Goal: Task Accomplishment & Management: Use online tool/utility

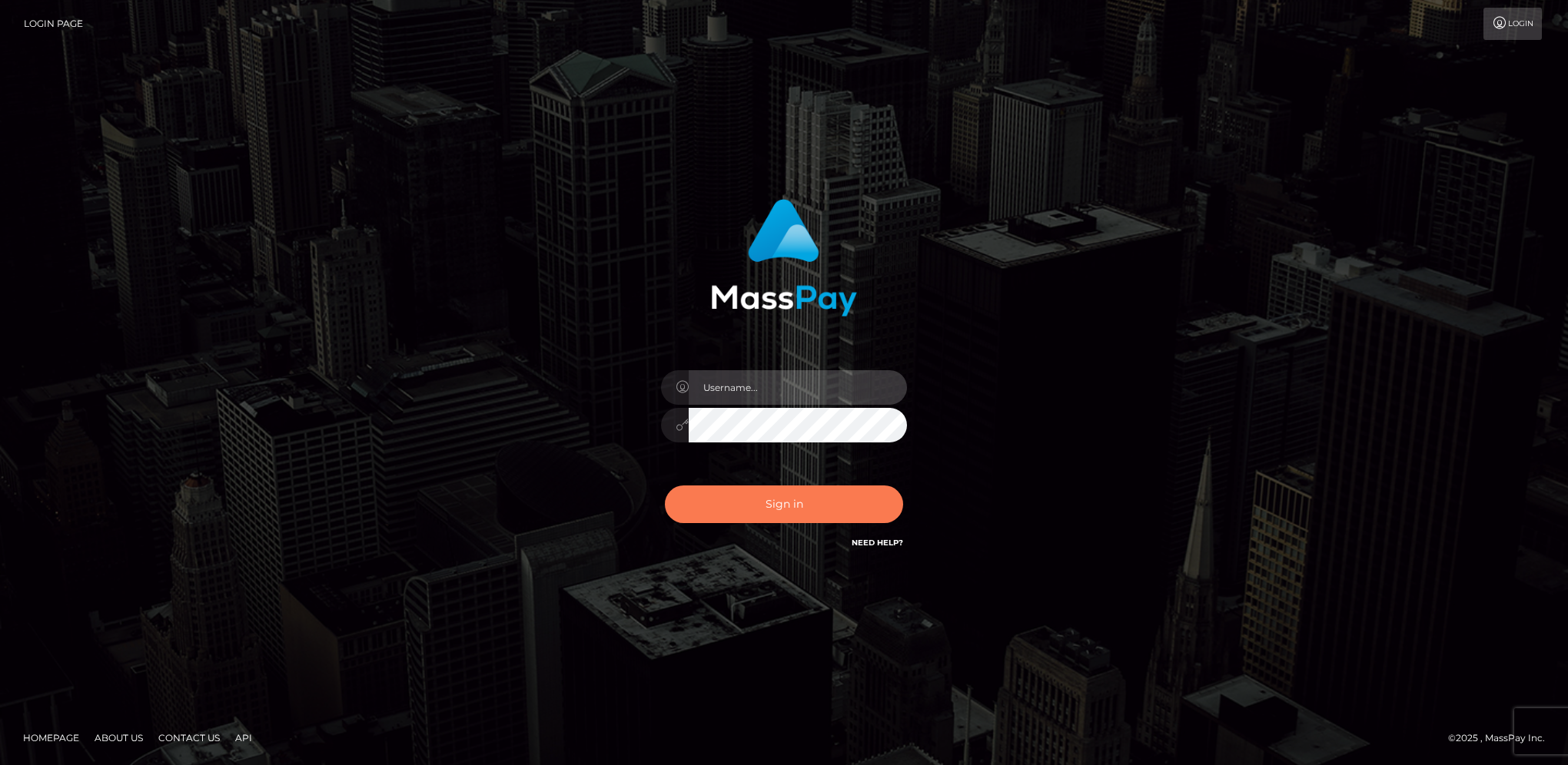
type input "hengland"
click at [862, 499] on button "Sign in" at bounding box center [784, 504] width 238 height 37
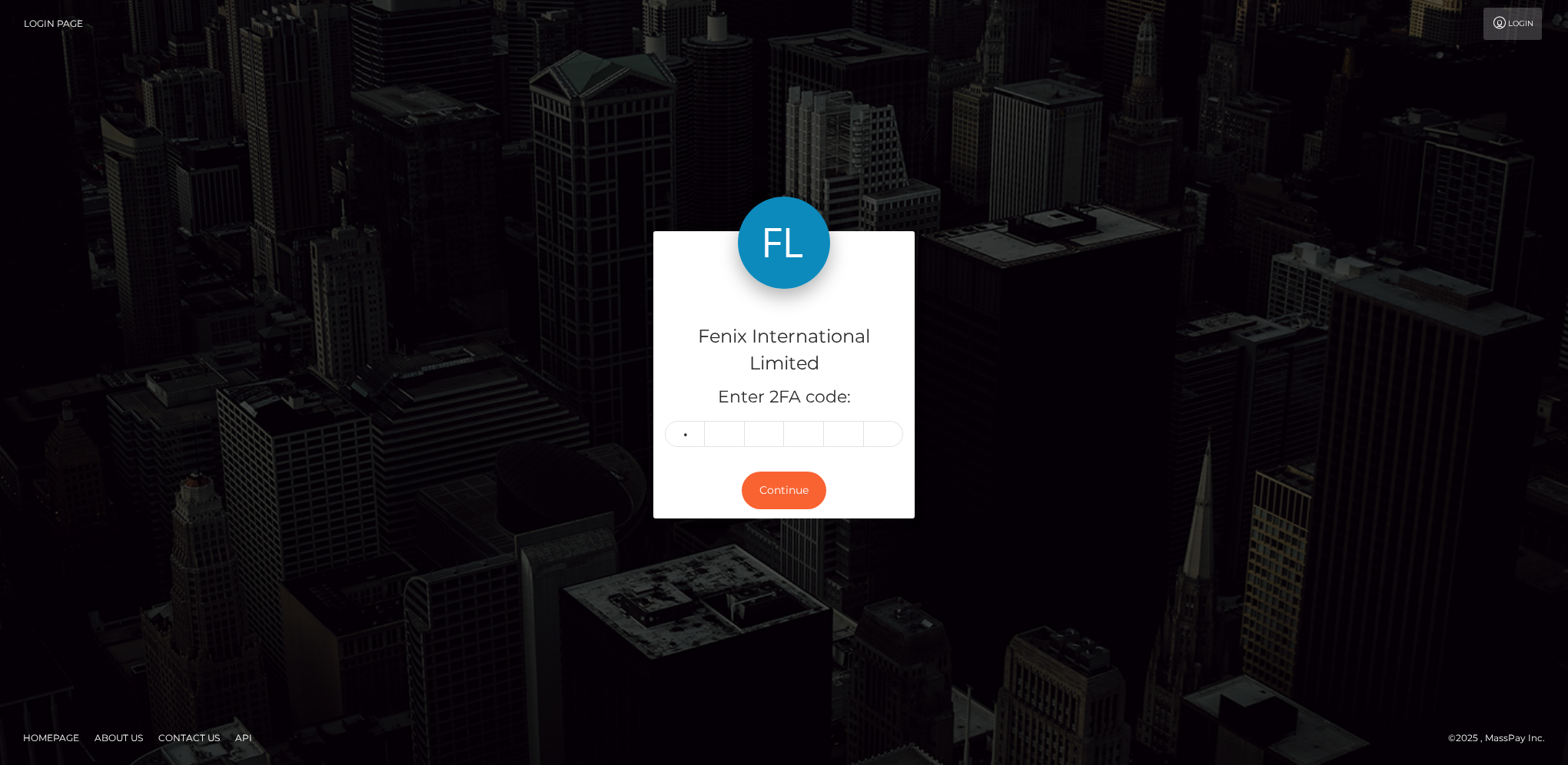
type input "6"
type input "3"
type input "7"
type input "0"
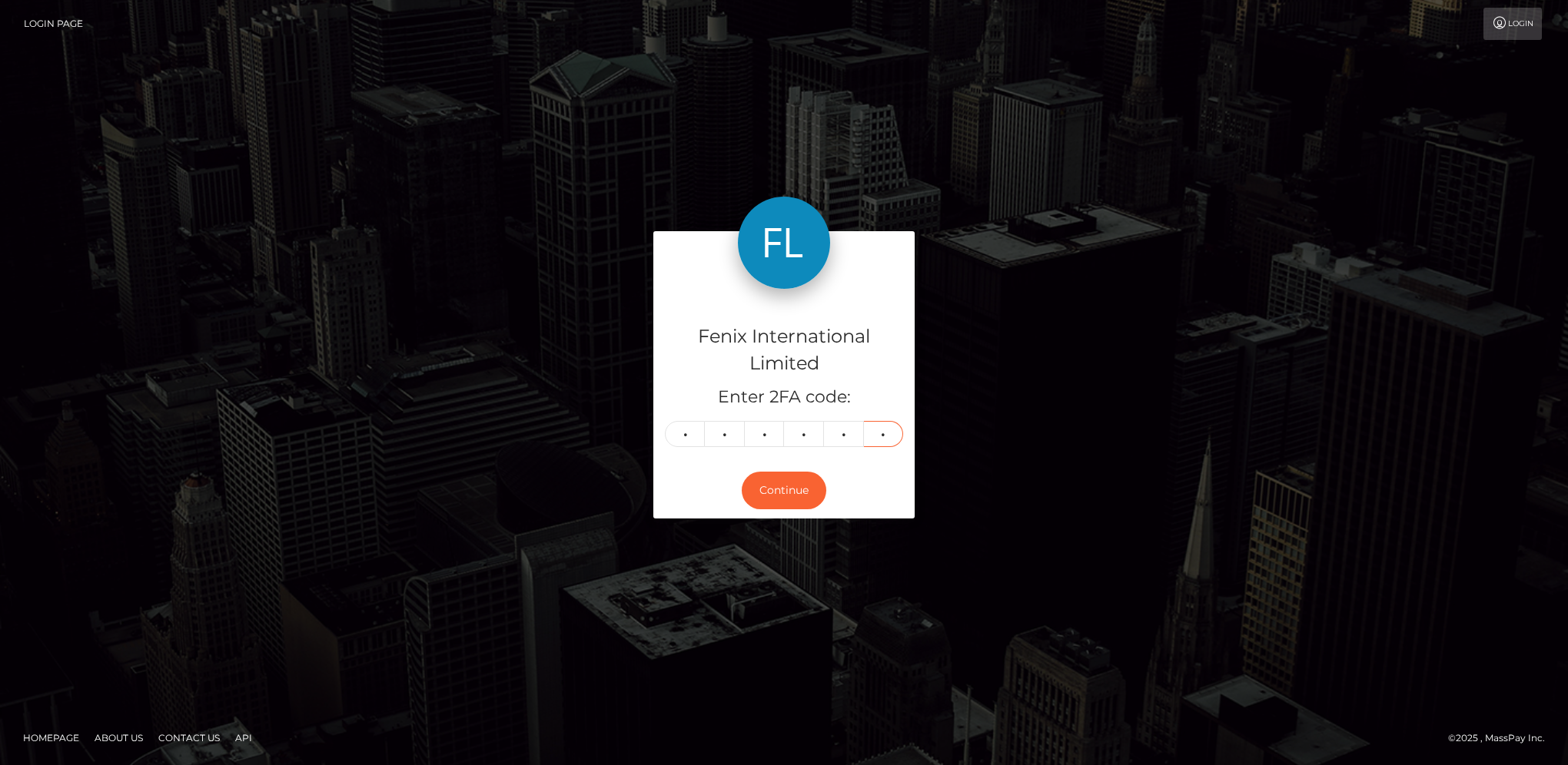
type input "3"
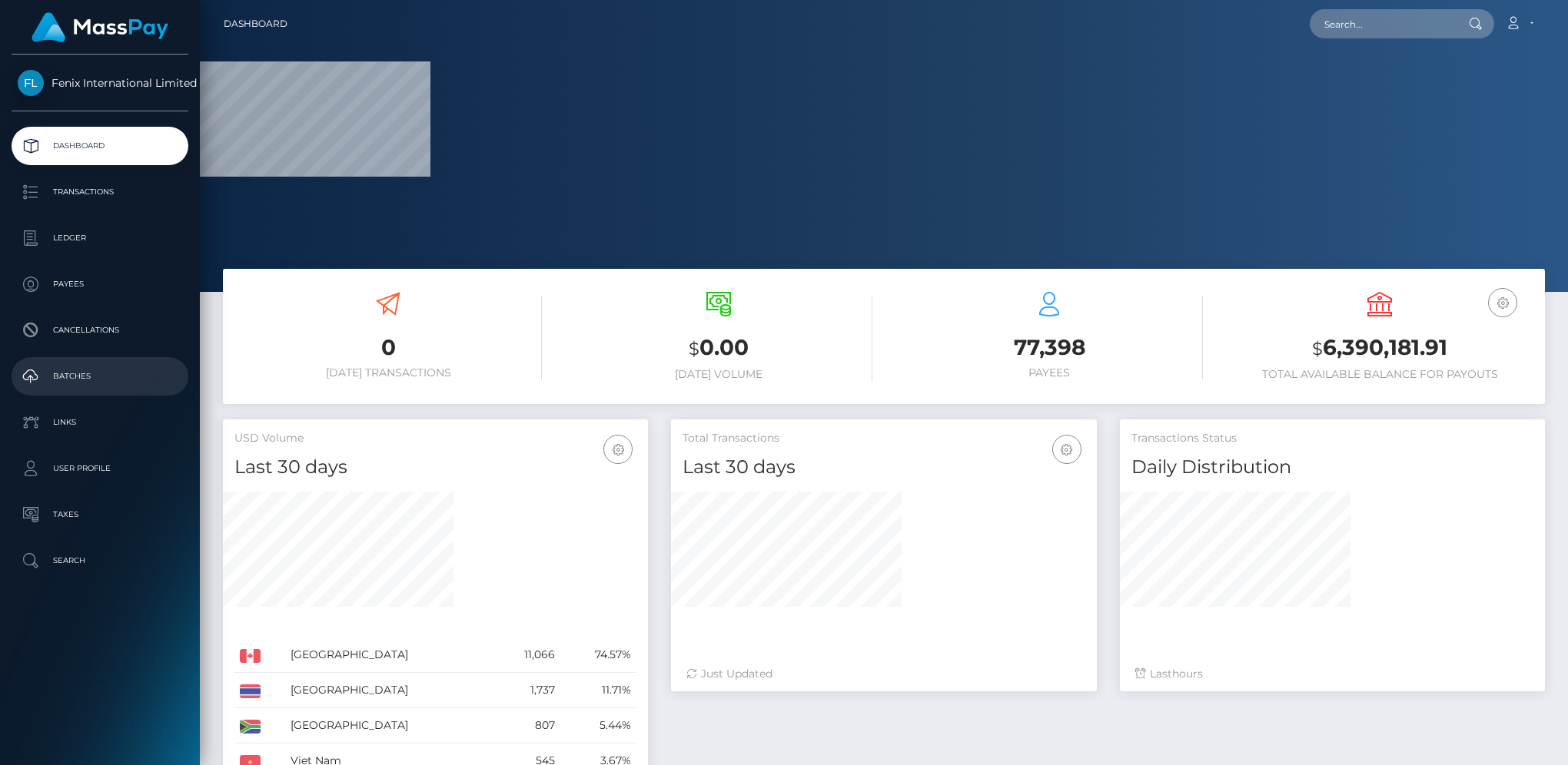
click at [74, 381] on p "Batches" at bounding box center [99, 376] width 164 height 23
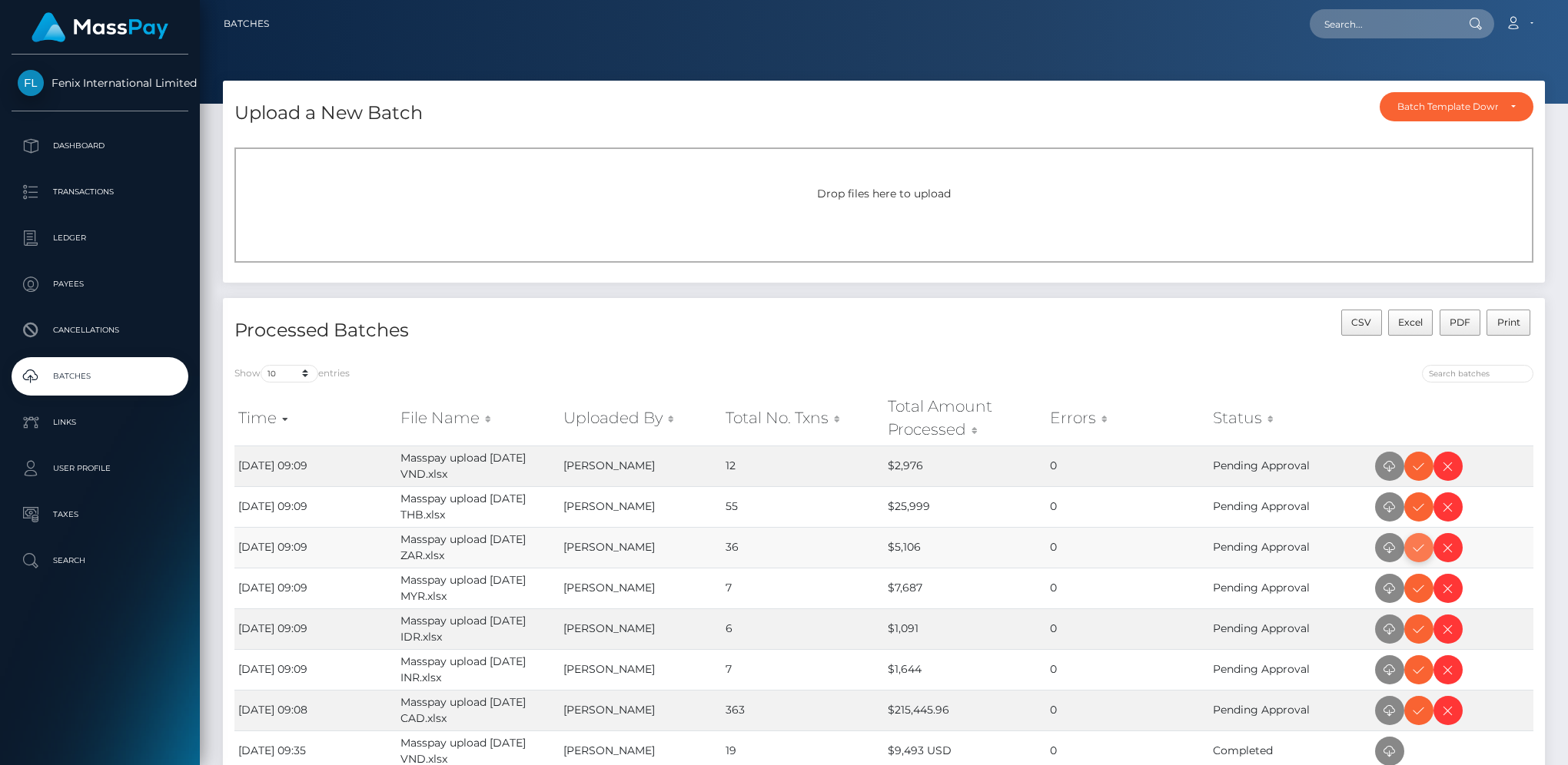
click at [1418, 548] on icon at bounding box center [1418, 549] width 19 height 20
drag, startPoint x: 1417, startPoint y: 469, endPoint x: 1510, endPoint y: 427, distance: 102.0
click at [1417, 469] on icon at bounding box center [1418, 467] width 19 height 20
drag, startPoint x: 1420, startPoint y: 510, endPoint x: 1528, endPoint y: 457, distance: 120.3
click at [1420, 510] on icon at bounding box center [1418, 507] width 19 height 20
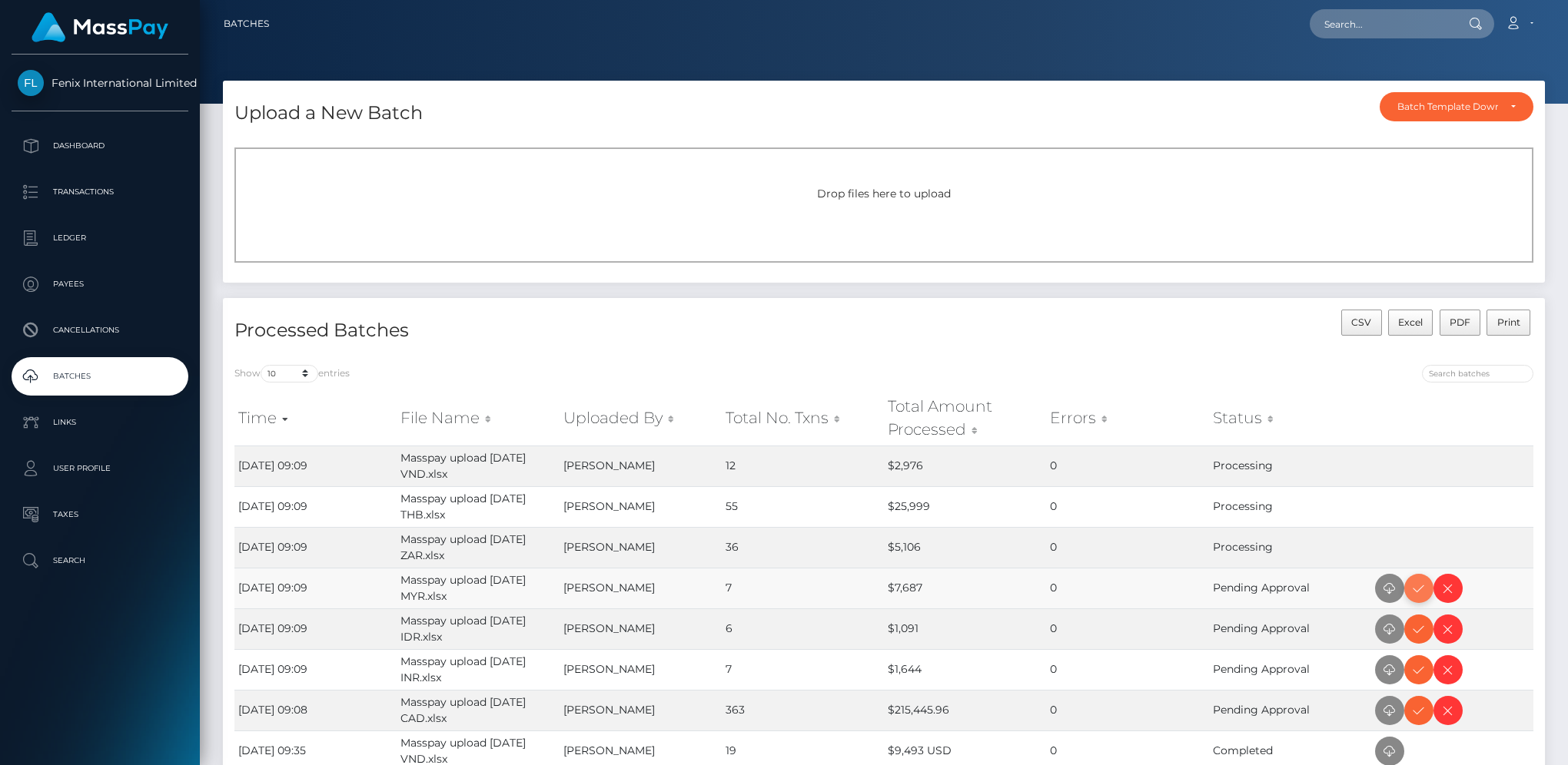
click at [1424, 588] on icon at bounding box center [1418, 589] width 19 height 20
drag, startPoint x: 1417, startPoint y: 676, endPoint x: 1441, endPoint y: 665, distance: 26.4
click at [1417, 676] on icon at bounding box center [1418, 671] width 19 height 20
click at [1423, 634] on icon at bounding box center [1418, 629] width 19 height 20
click at [1416, 711] on icon at bounding box center [1418, 711] width 19 height 20
